Goal: Information Seeking & Learning: Check status

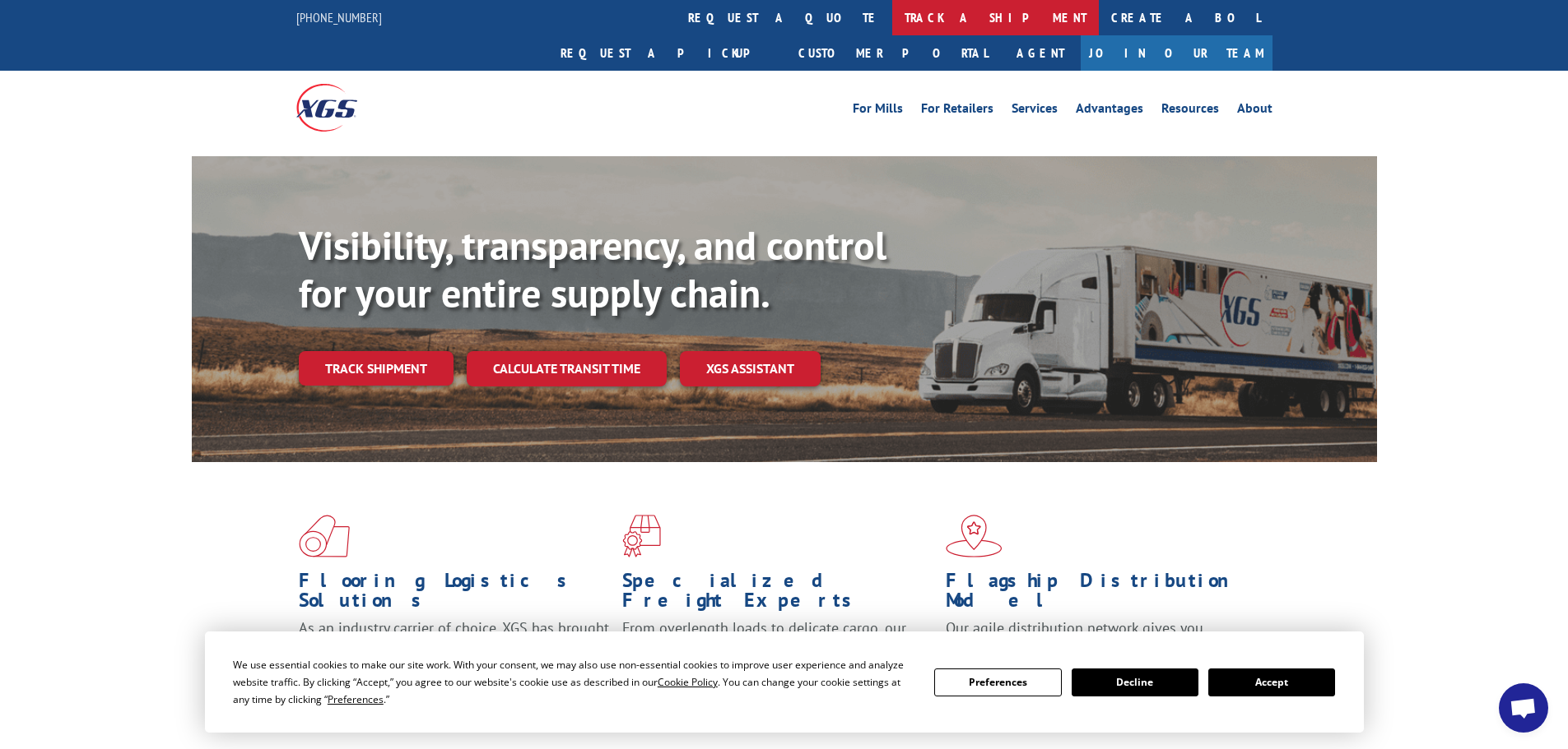
click at [892, 18] on link "track a shipment" at bounding box center [995, 17] width 207 height 35
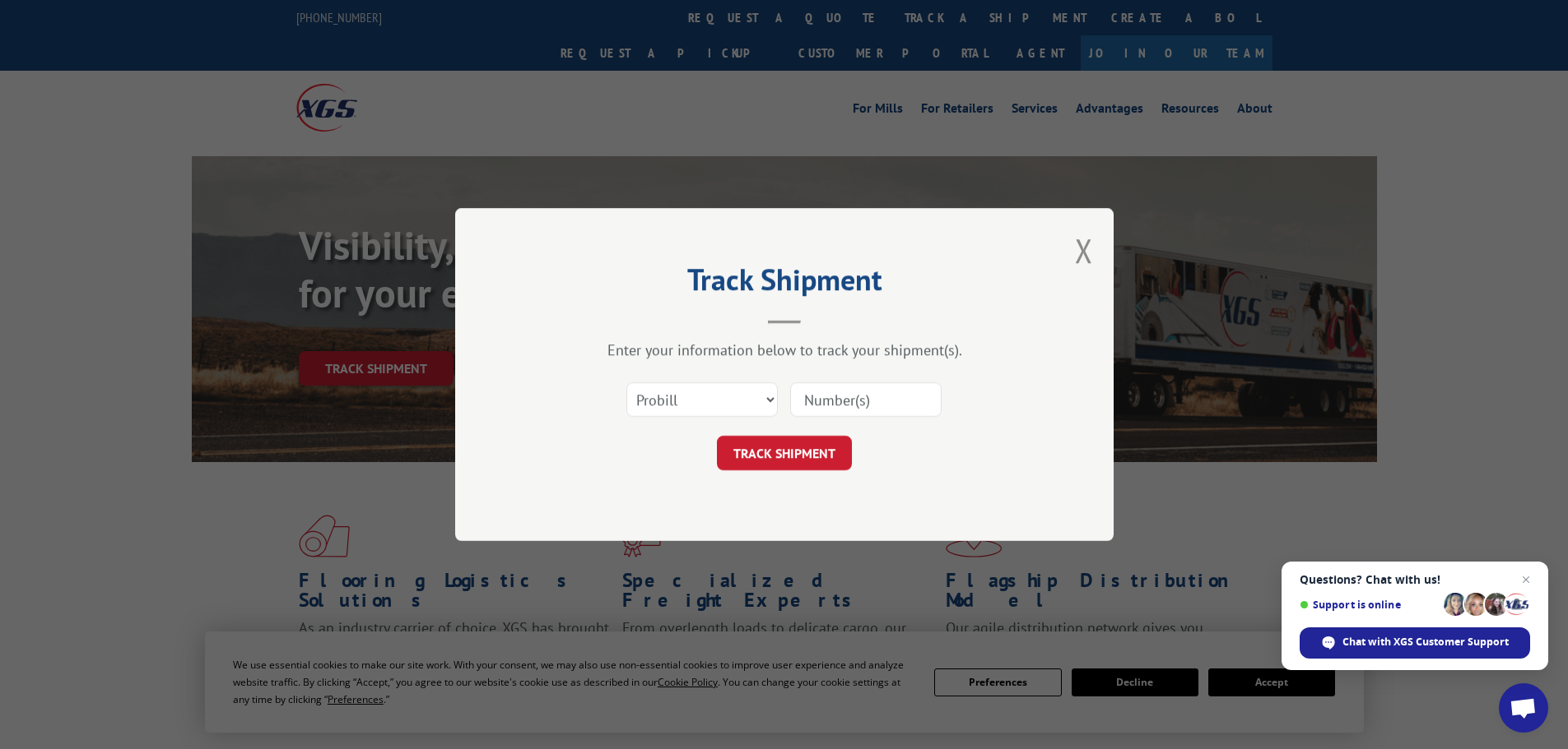
paste input "17639444"
type input "17639444"
click at [805, 456] on button "TRACK SHIPMENT" at bounding box center [784, 454] width 135 height 35
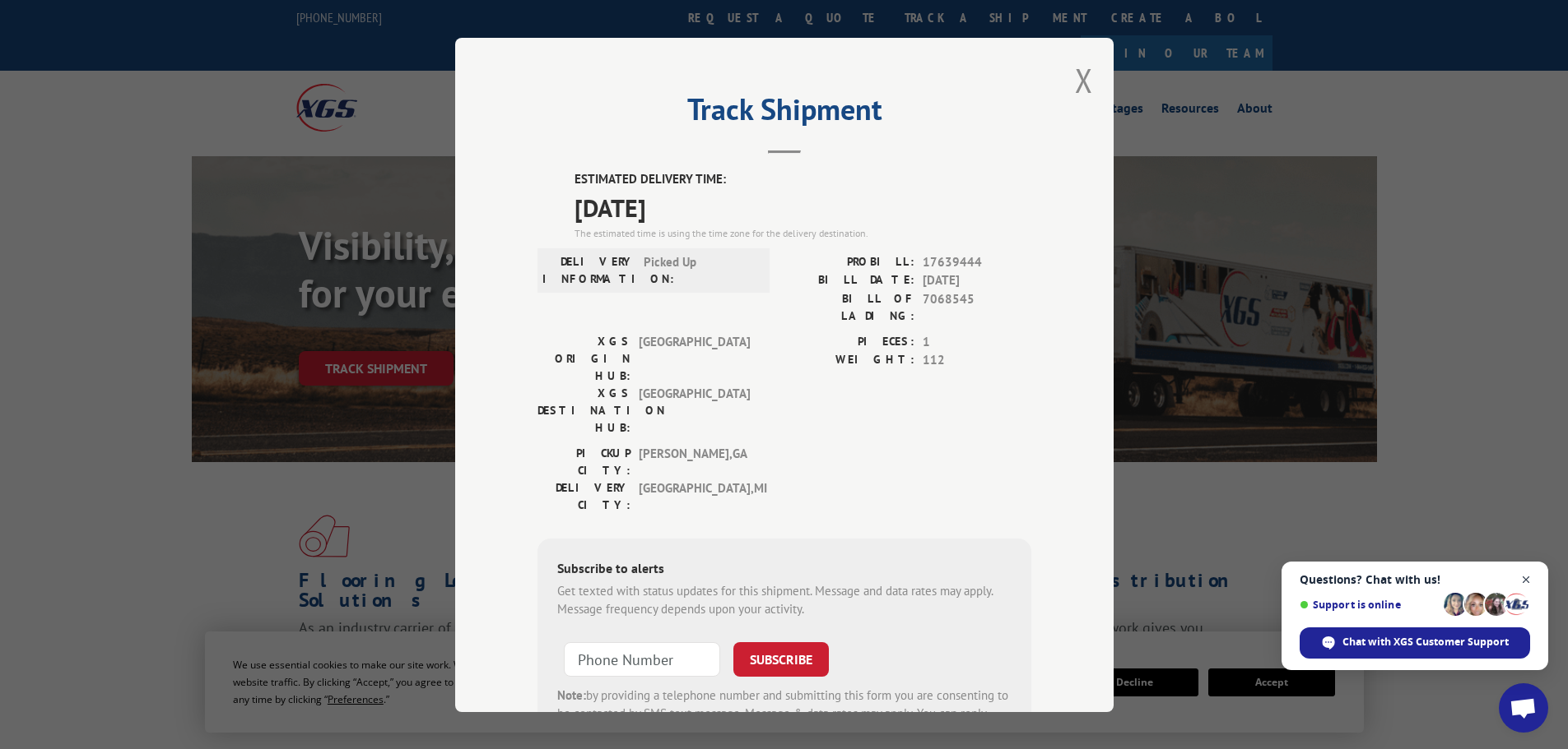
click at [1522, 579] on span "Close chat" at bounding box center [1526, 580] width 20 height 20
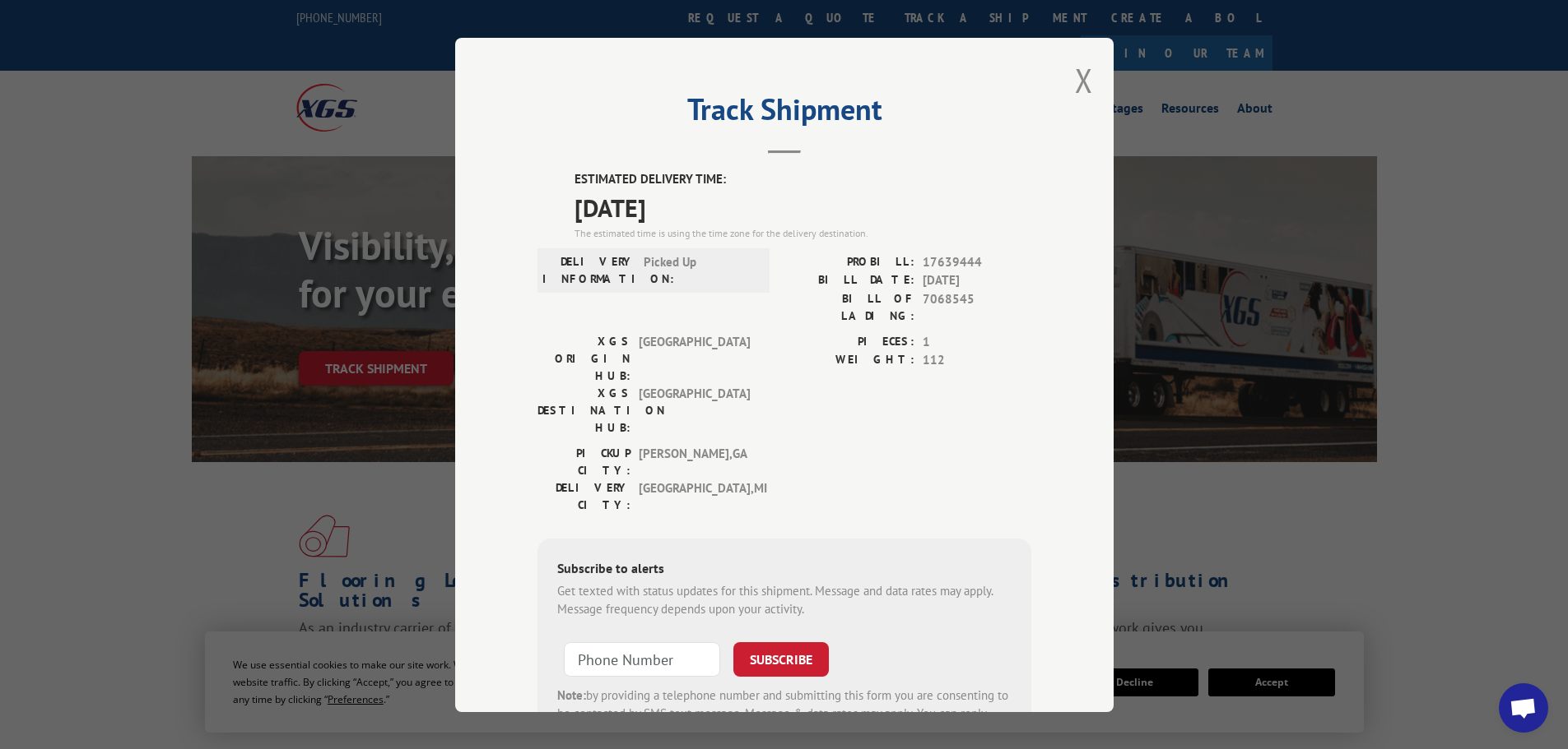
drag, startPoint x: 707, startPoint y: 207, endPoint x: 566, endPoint y: 178, distance: 144.0
click at [566, 178] on div "ESTIMATED DELIVERY TIME: [DATE] The estimated time is using the time zone for t…" at bounding box center [784, 465] width 494 height 592
copy div "ESTIMATED DELIVERY TIME: [DATE]"
click at [1077, 75] on button "Close modal" at bounding box center [1084, 80] width 18 height 44
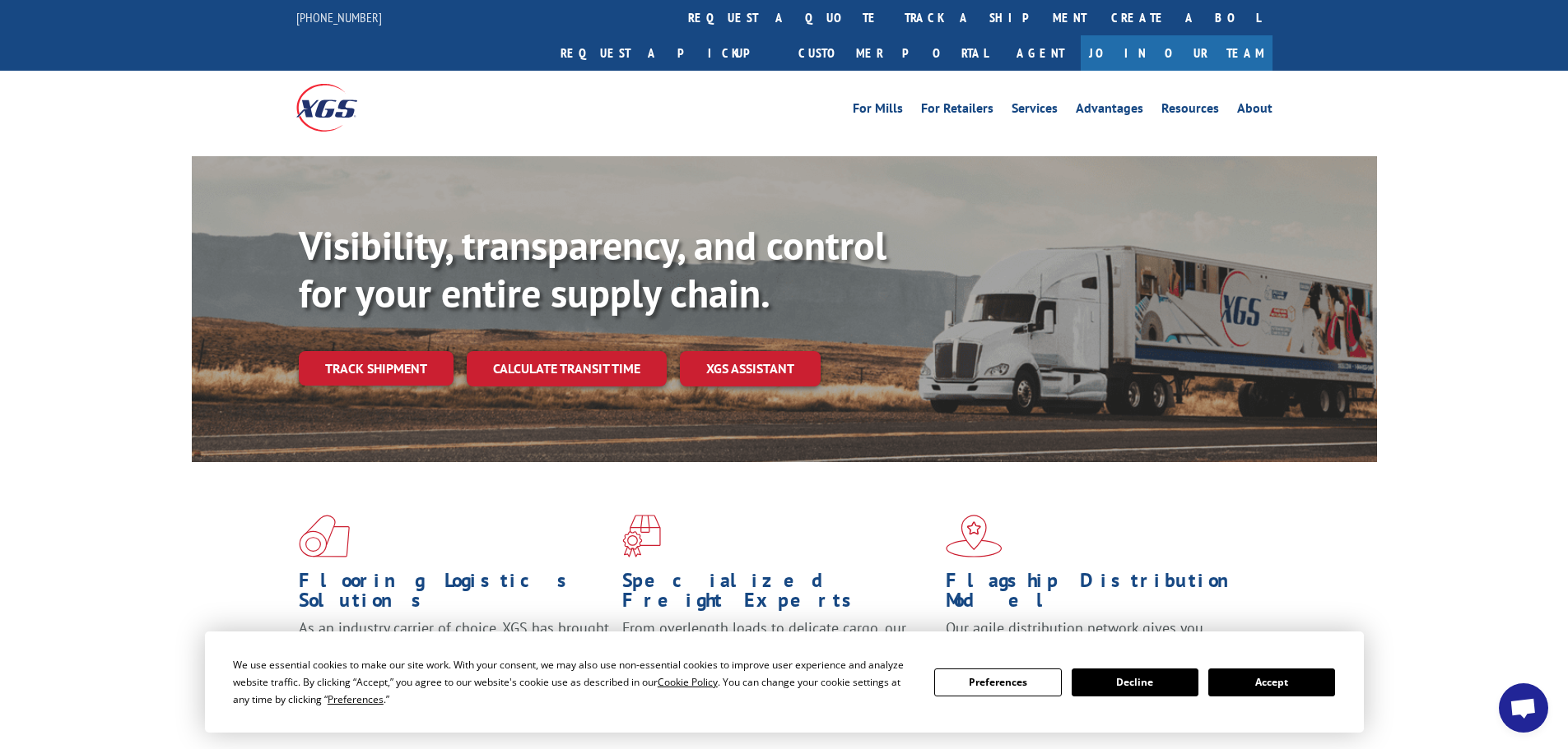
click at [1251, 680] on button "Accept" at bounding box center [1272, 682] width 126 height 28
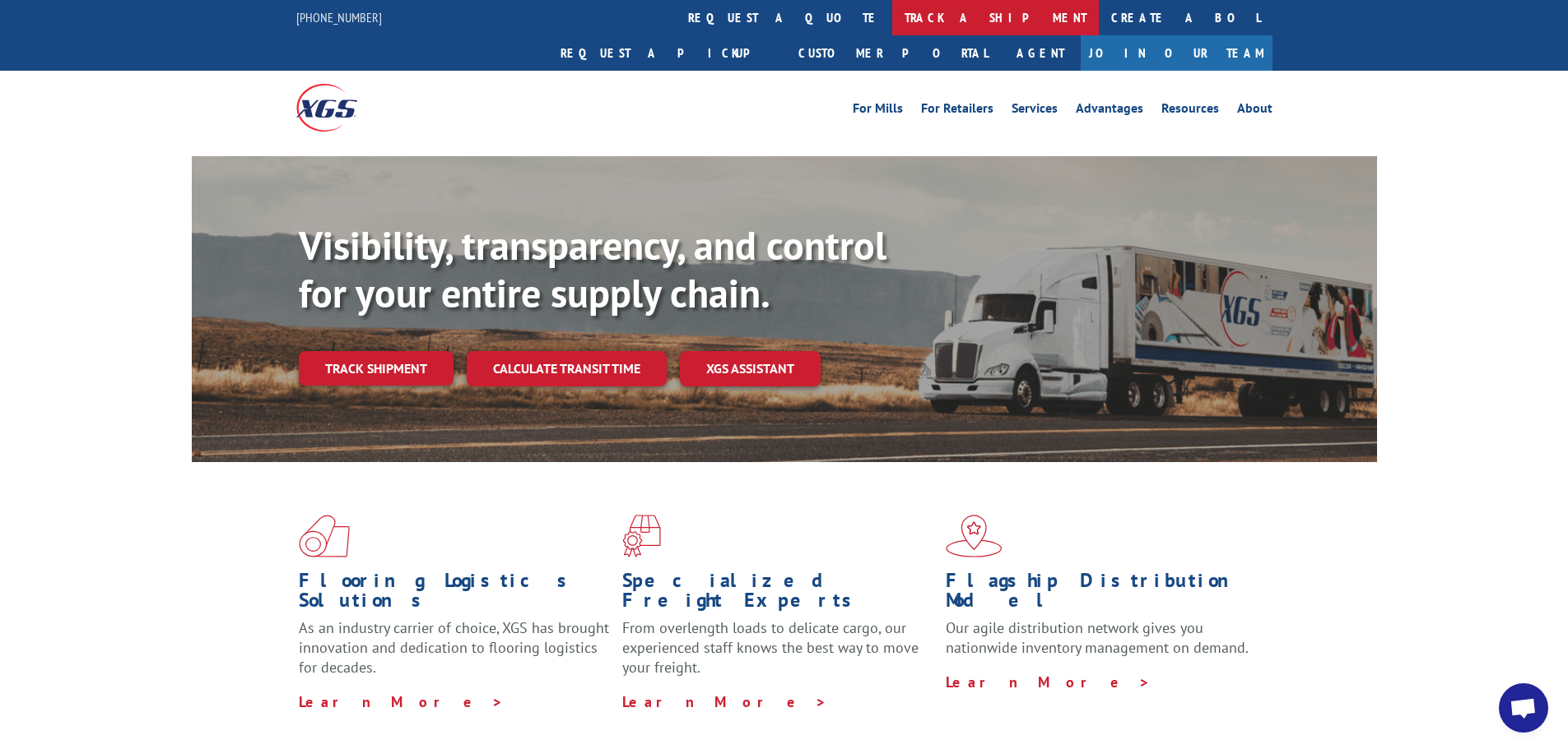
click at [892, 13] on link "track a shipment" at bounding box center [995, 17] width 207 height 35
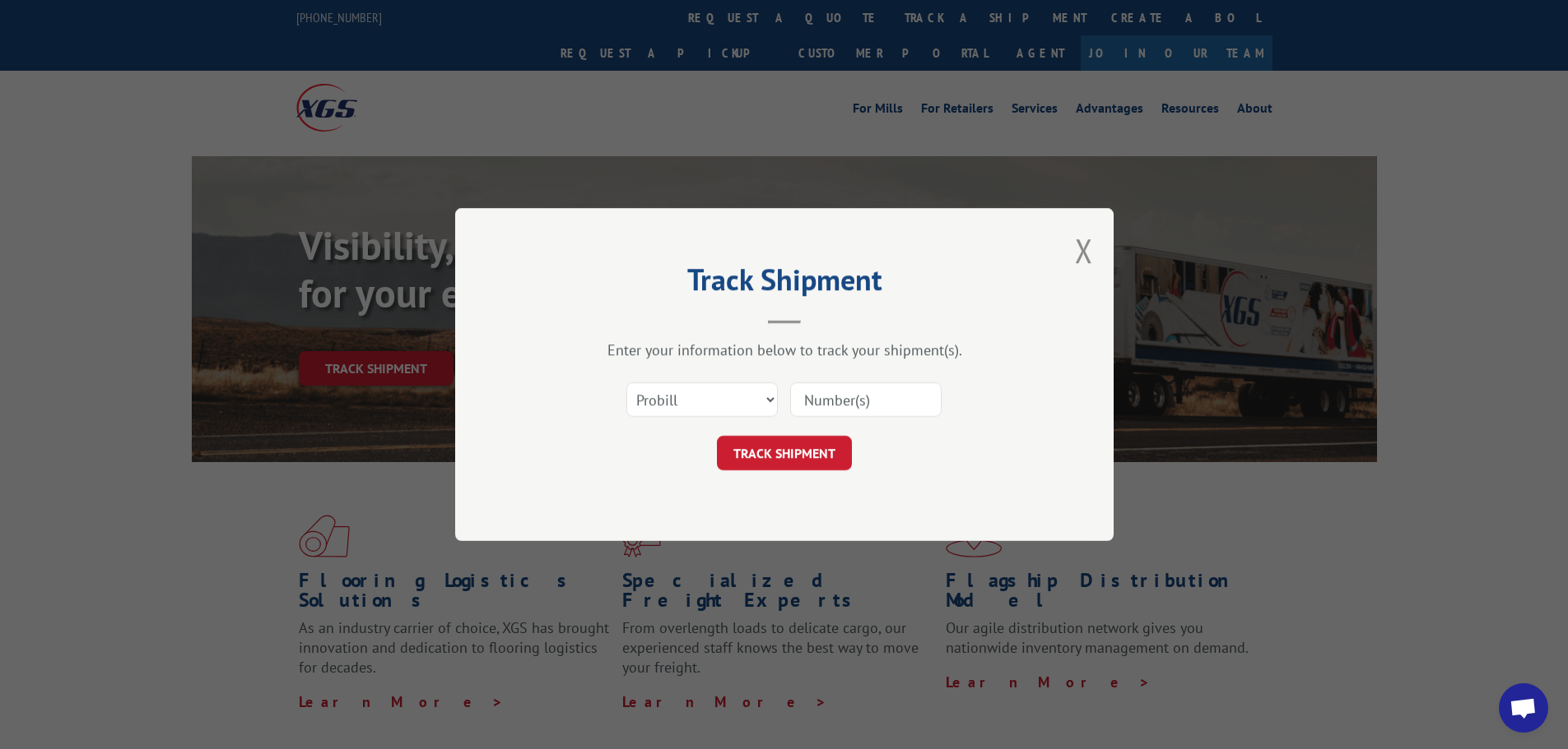
paste input "17262226"
type input "17262226"
click at [782, 446] on button "TRACK SHIPMENT" at bounding box center [784, 454] width 135 height 35
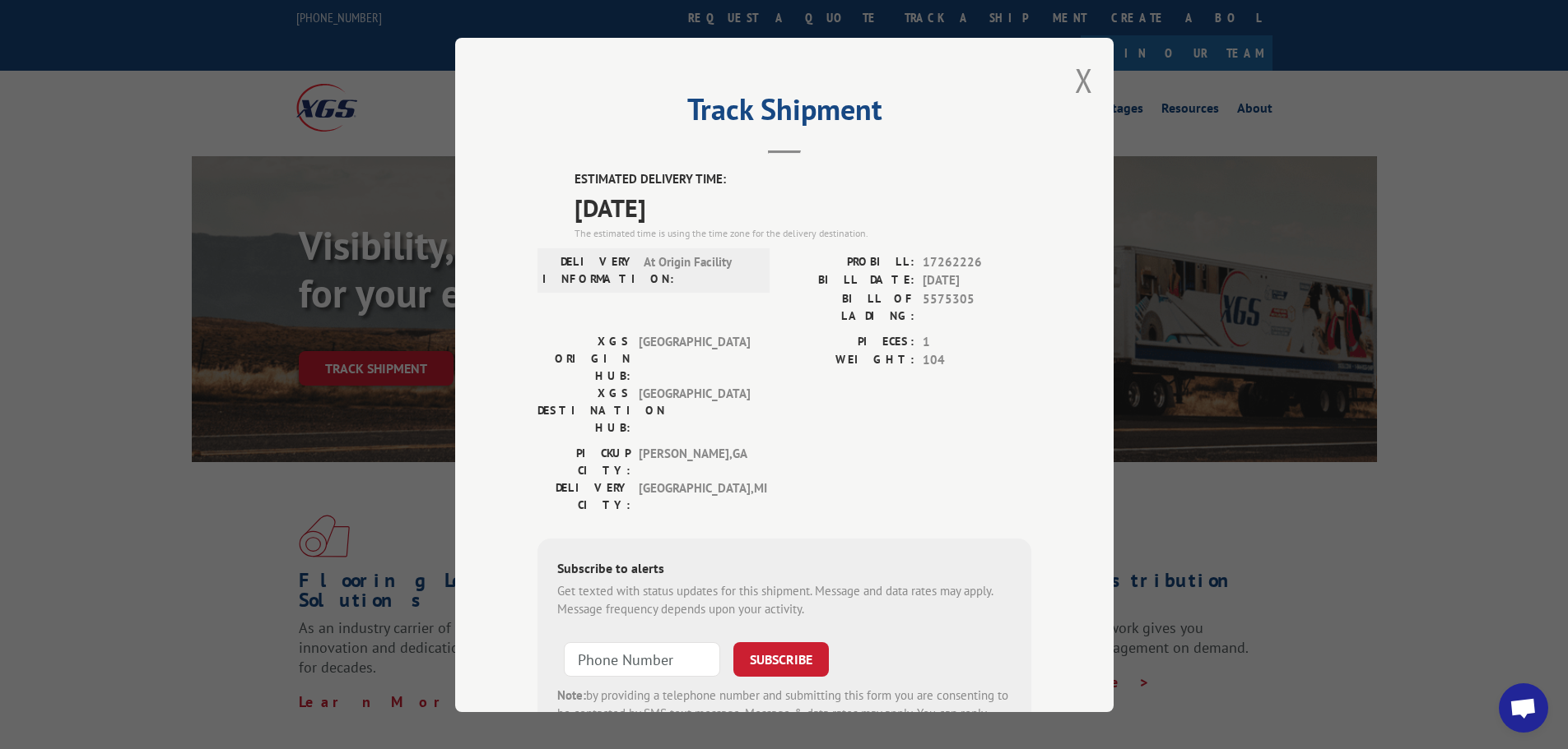
drag, startPoint x: 711, startPoint y: 200, endPoint x: 563, endPoint y: 174, distance: 150.3
click at [563, 174] on div "ESTIMATED DELIVERY TIME: [DATE] The estimated time is using the time zone for t…" at bounding box center [784, 465] width 494 height 592
copy div "ESTIMATED DELIVERY TIME: [DATE]"
click at [1075, 84] on button "Close modal" at bounding box center [1084, 80] width 18 height 44
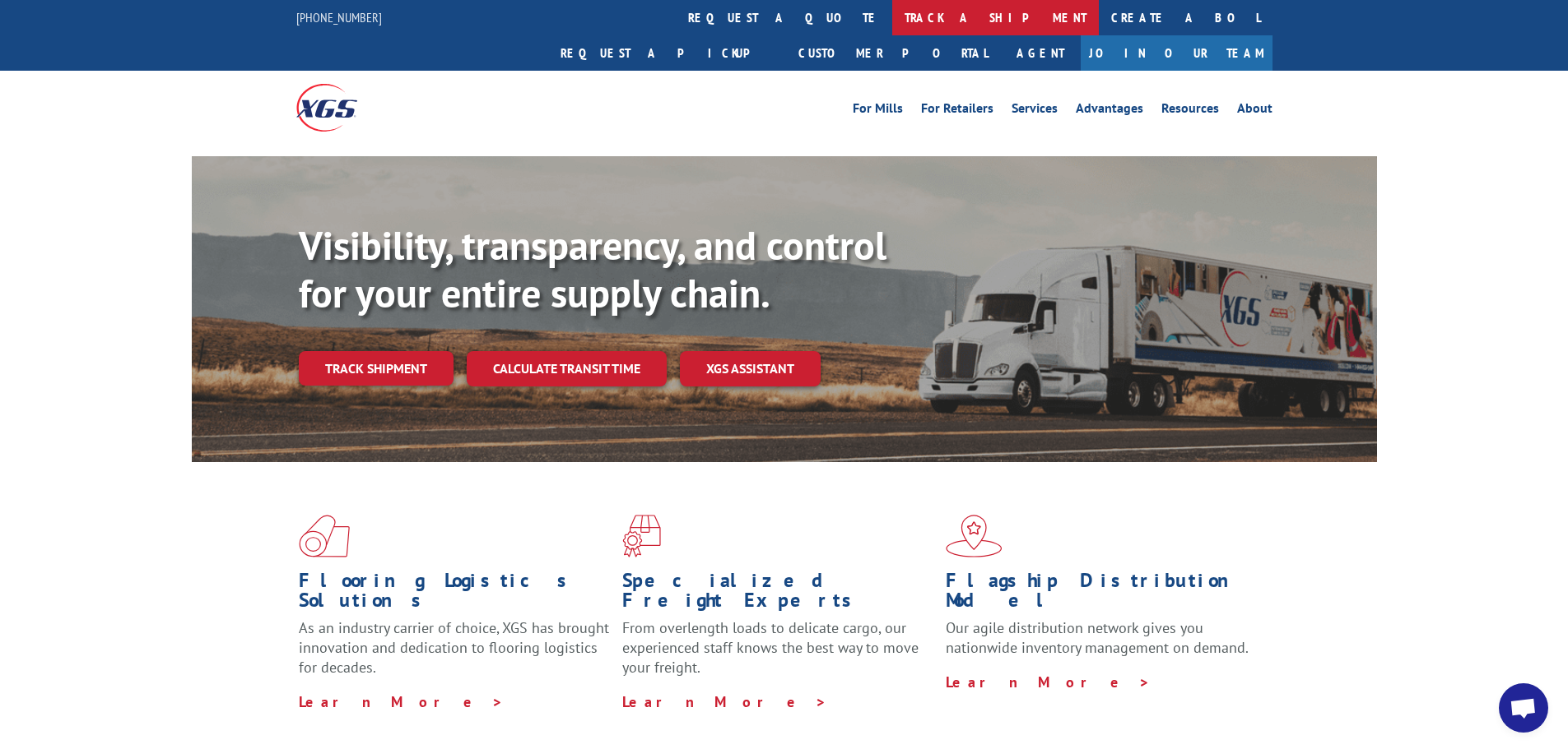
click at [892, 18] on link "track a shipment" at bounding box center [995, 17] width 207 height 35
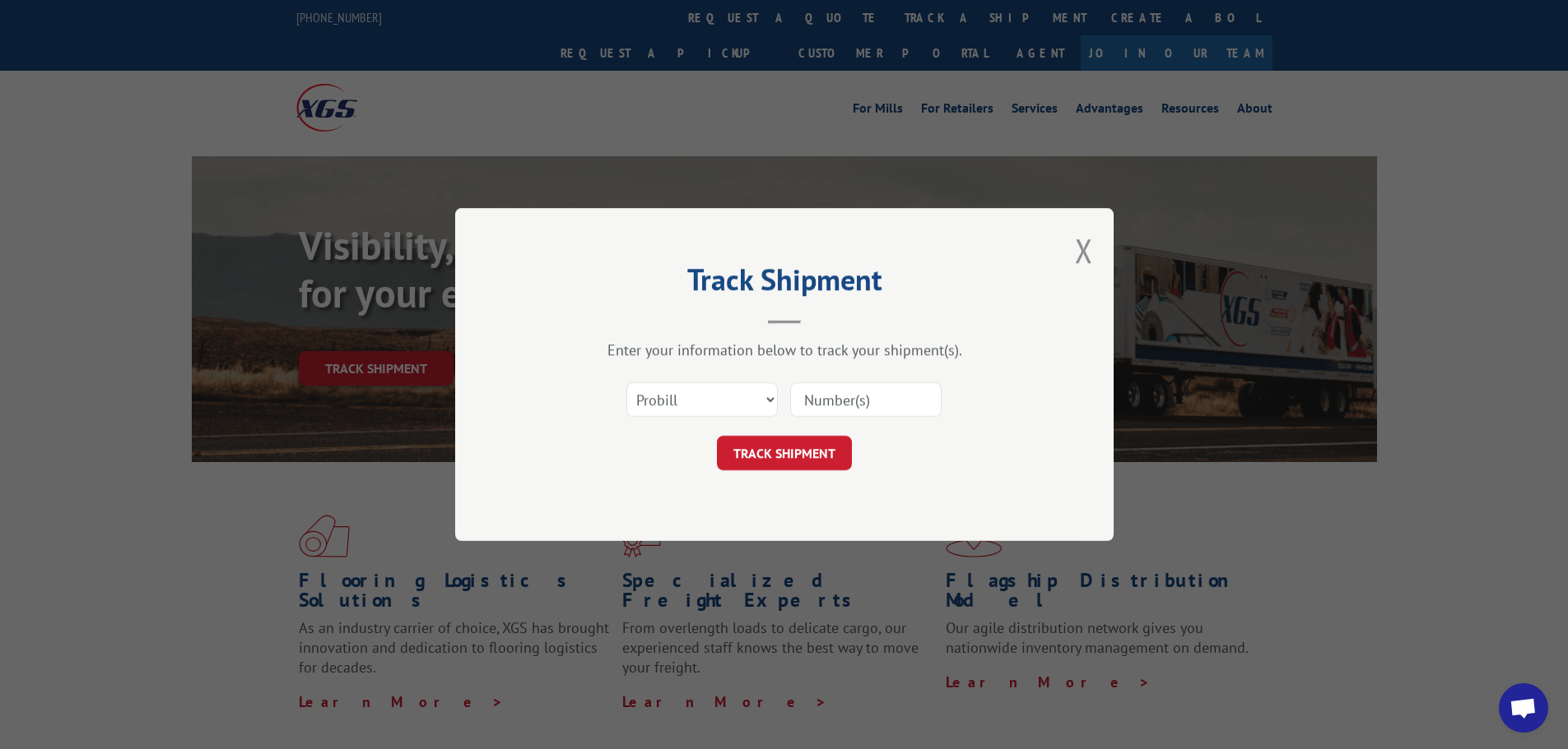
click at [824, 402] on input at bounding box center [866, 400] width 152 height 35
paste input "17639444"
type input "17639444"
click at [804, 457] on button "TRACK SHIPMENT" at bounding box center [784, 454] width 135 height 35
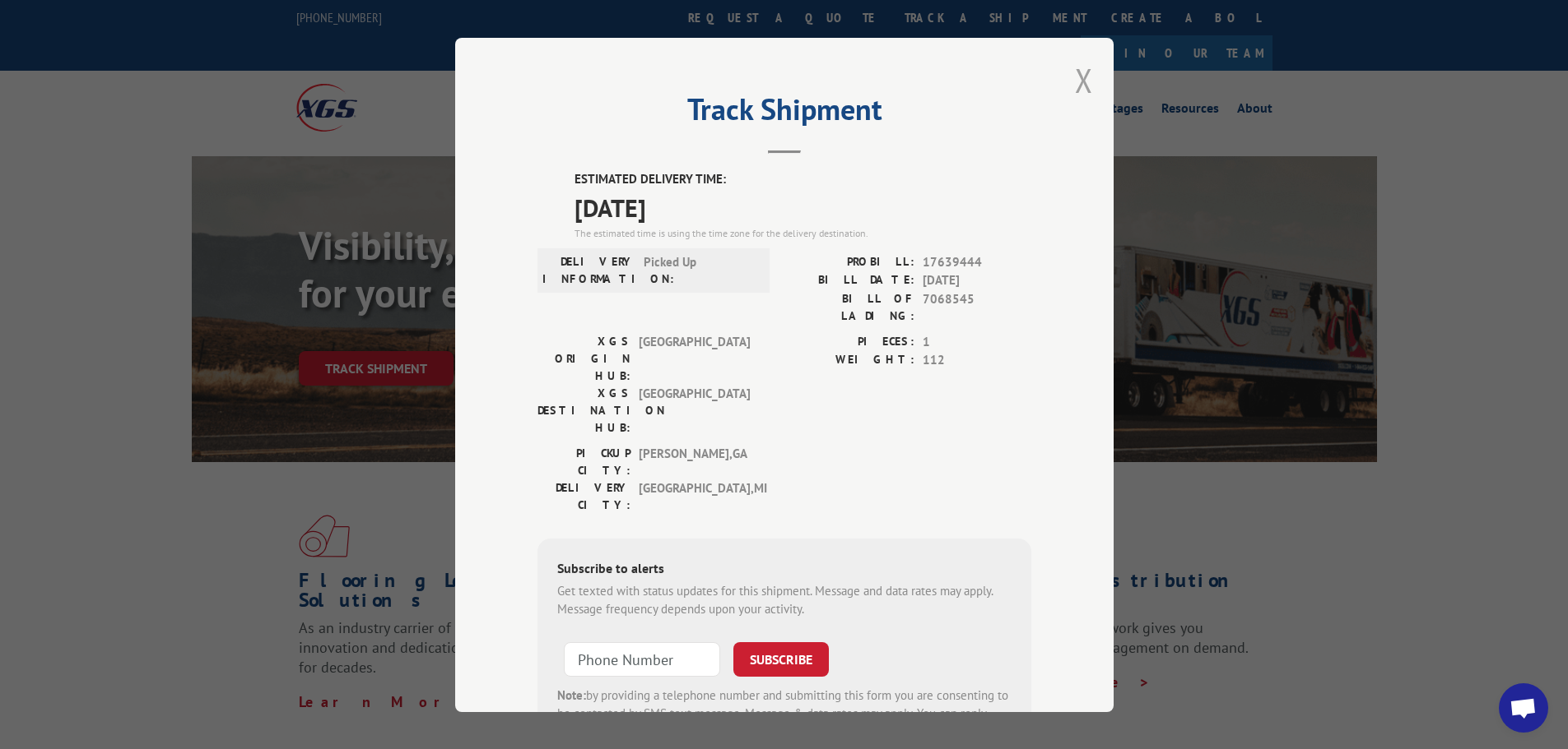
click at [1078, 86] on button "Close modal" at bounding box center [1084, 80] width 18 height 44
